Goal: Task Accomplishment & Management: Manage account settings

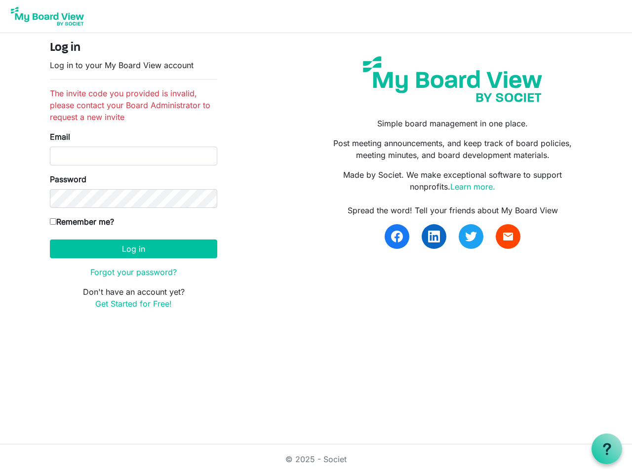
click at [133, 175] on div "Password" at bounding box center [133, 190] width 167 height 35
click at [133, 249] on button "Log in" at bounding box center [133, 248] width 167 height 19
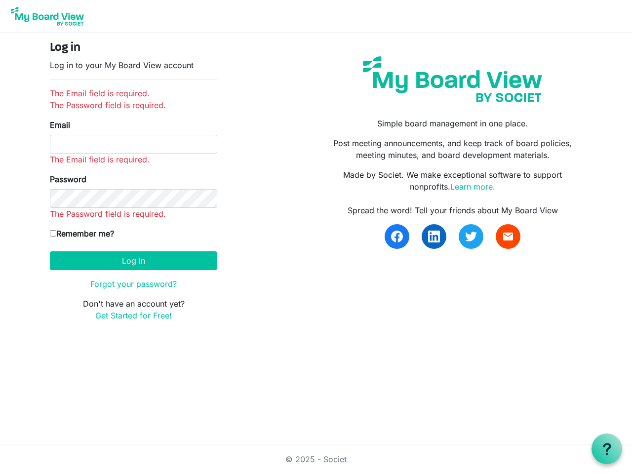
click at [606, 448] on use at bounding box center [606, 449] width 8 height 12
